Goal: Navigation & Orientation: Understand site structure

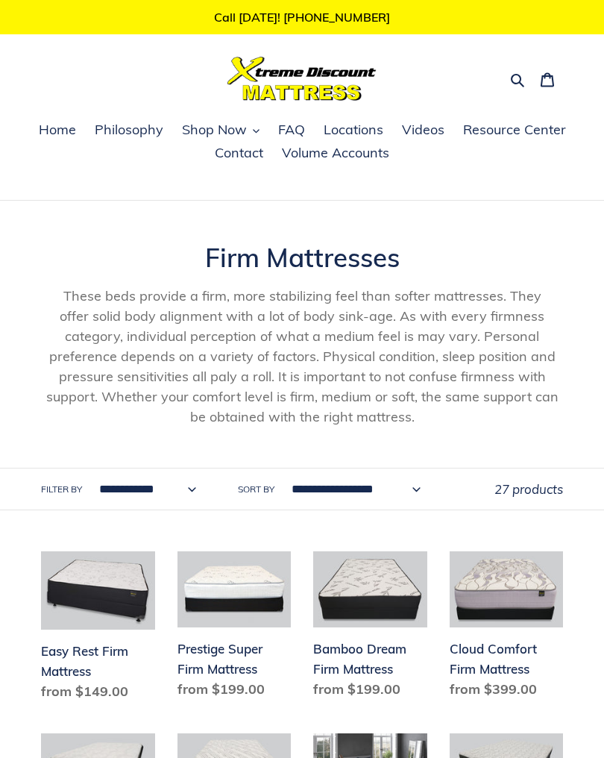
click at [297, 124] on span "FAQ" at bounding box center [291, 130] width 27 height 18
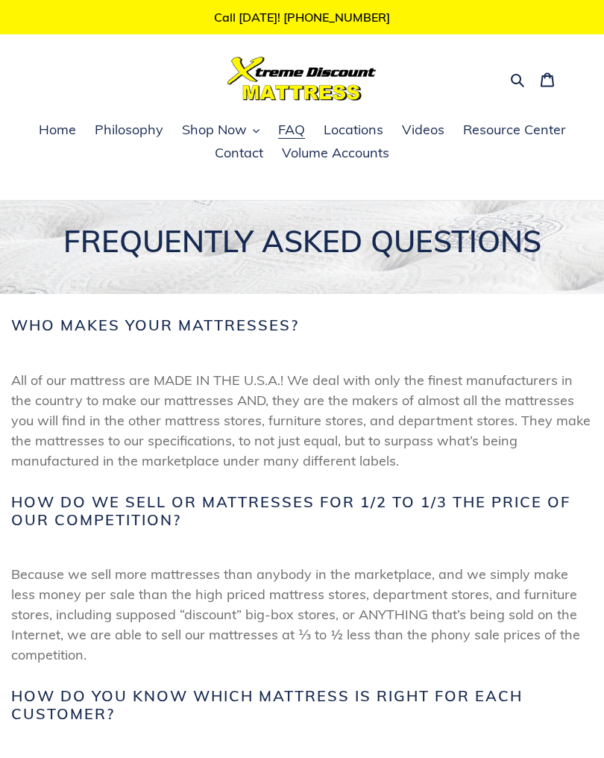
click at [124, 128] on span "Philosophy" at bounding box center [129, 130] width 69 height 18
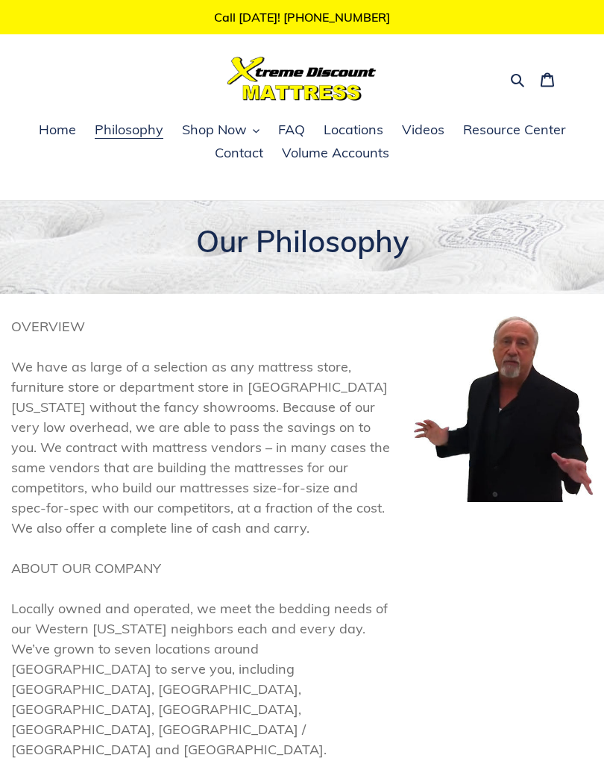
click at [62, 122] on span "Home" at bounding box center [57, 130] width 37 height 18
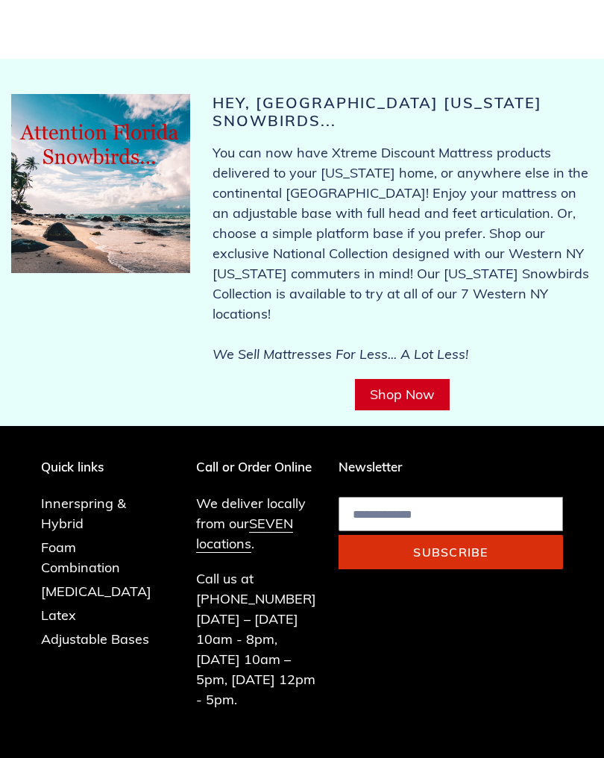
scroll to position [9384, 0]
